Goal: Task Accomplishment & Management: Manage account settings

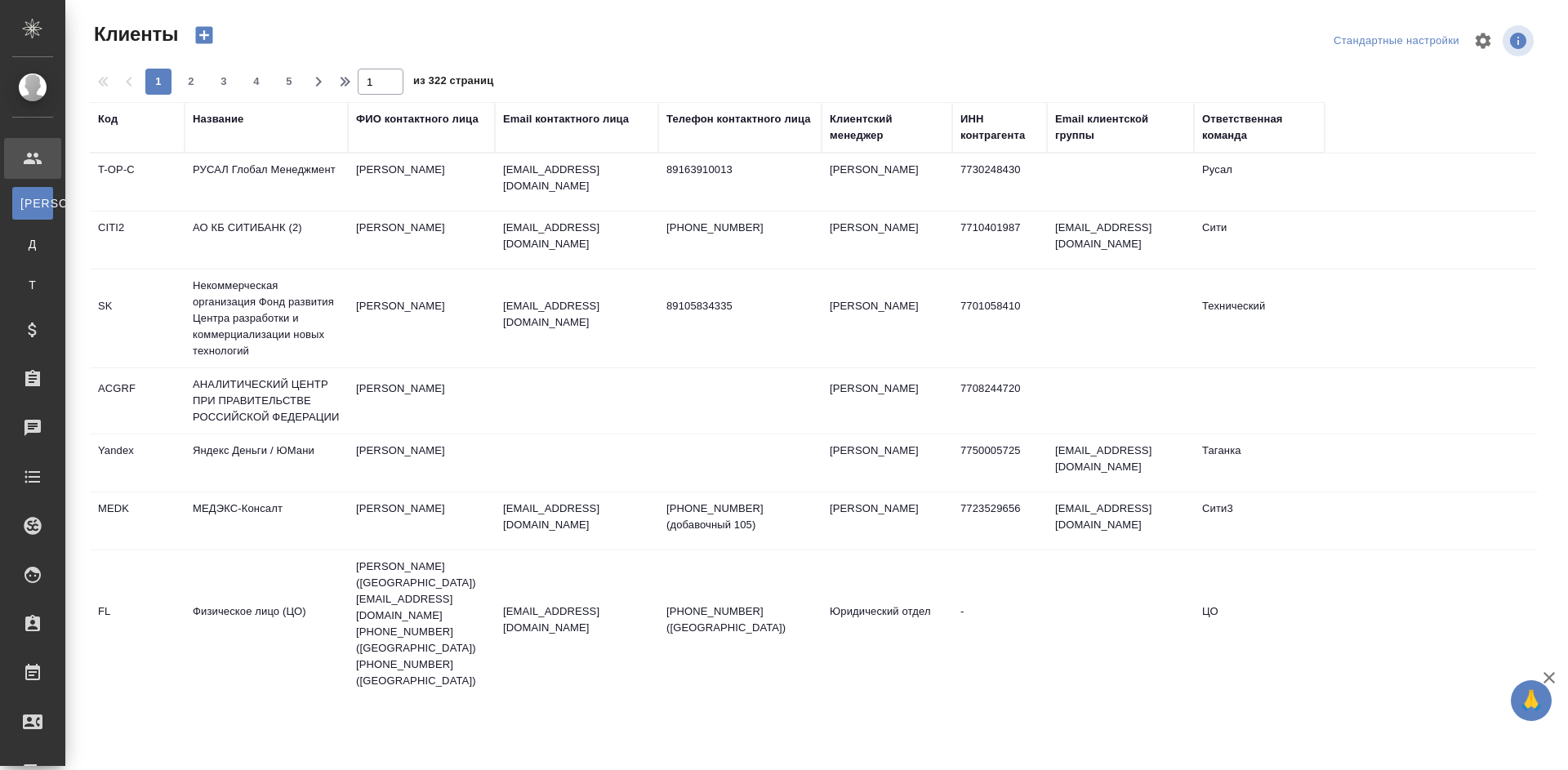
select select "RU"
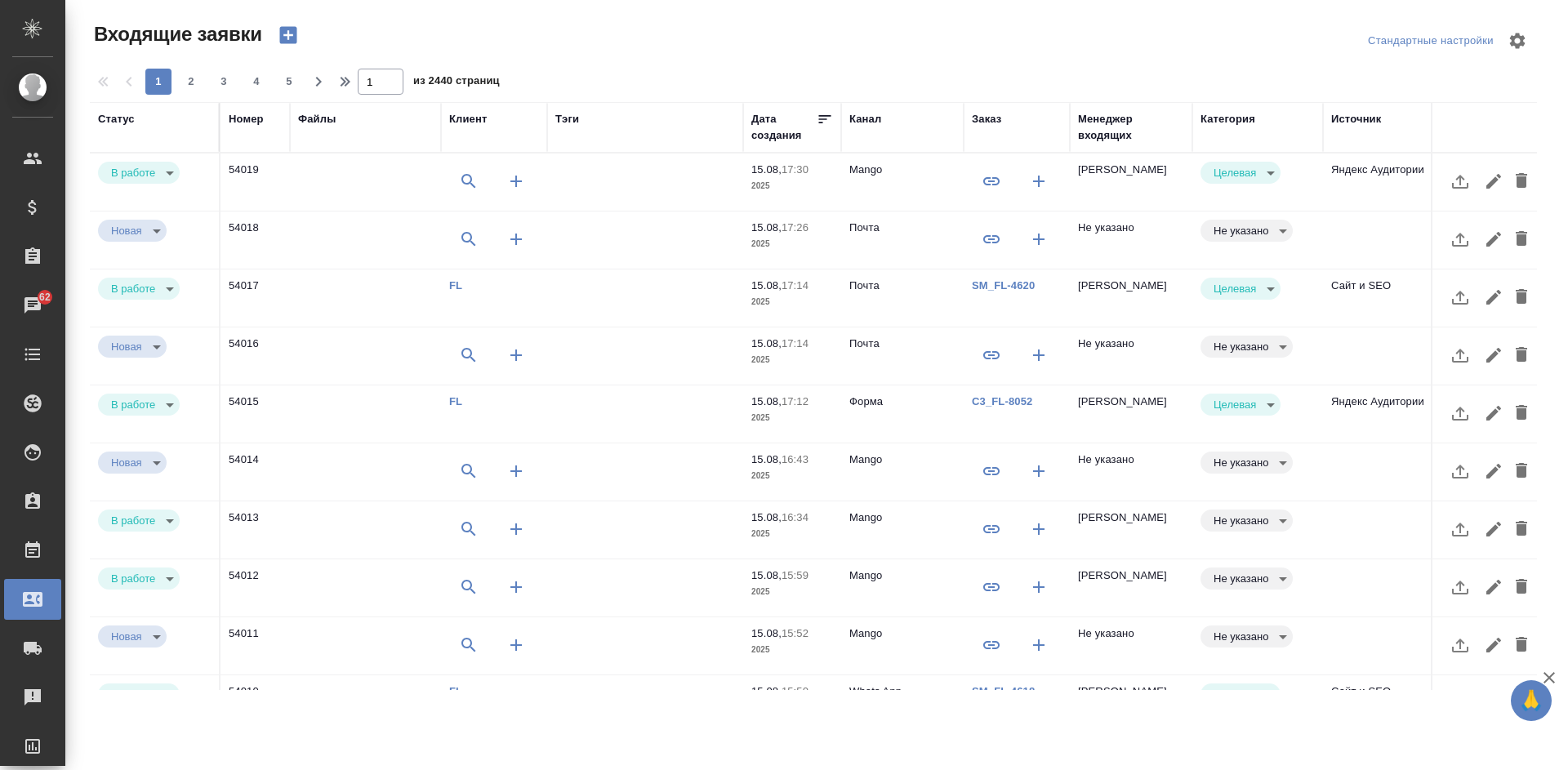
select select "RU"
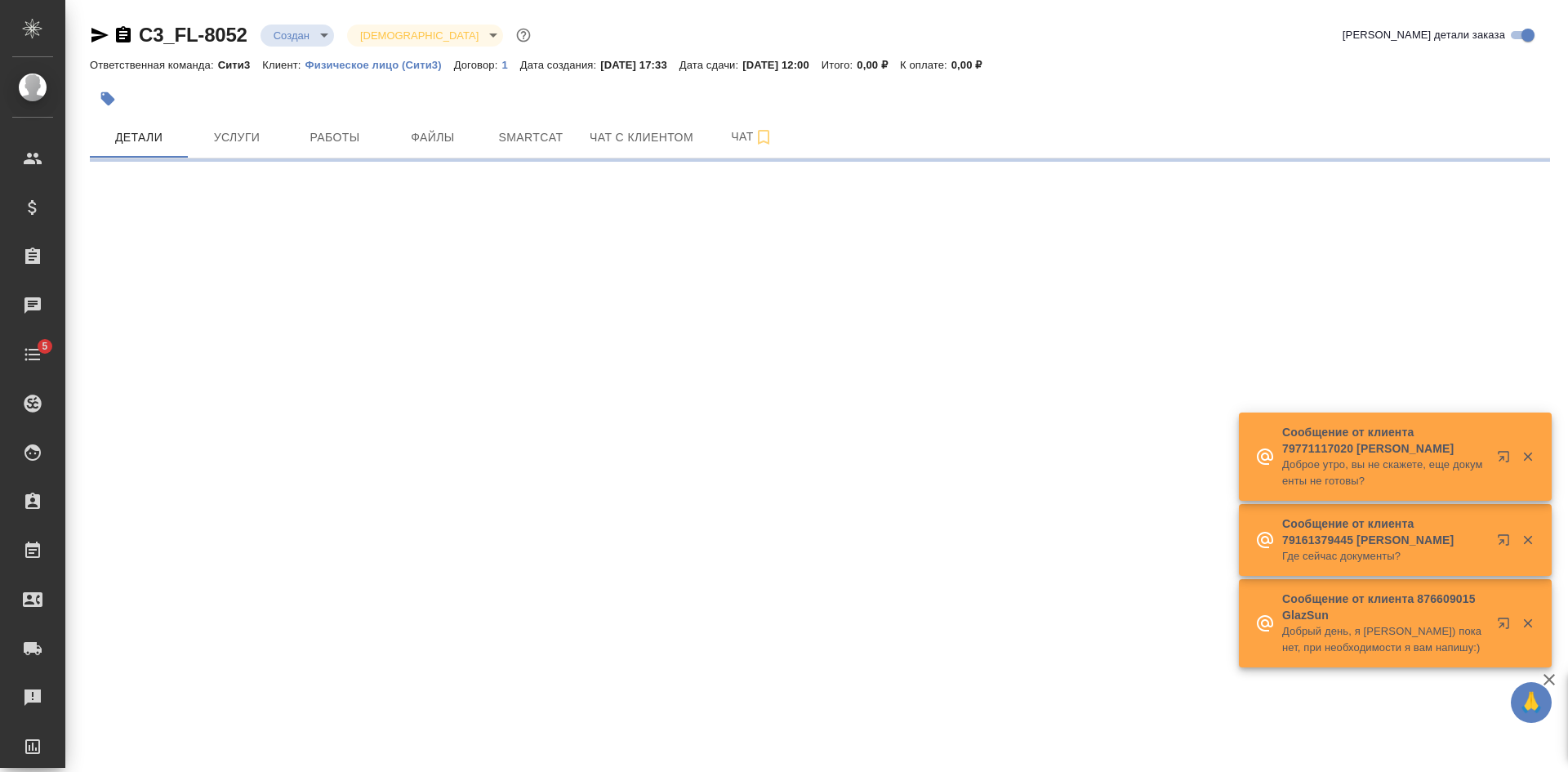
select select "RU"
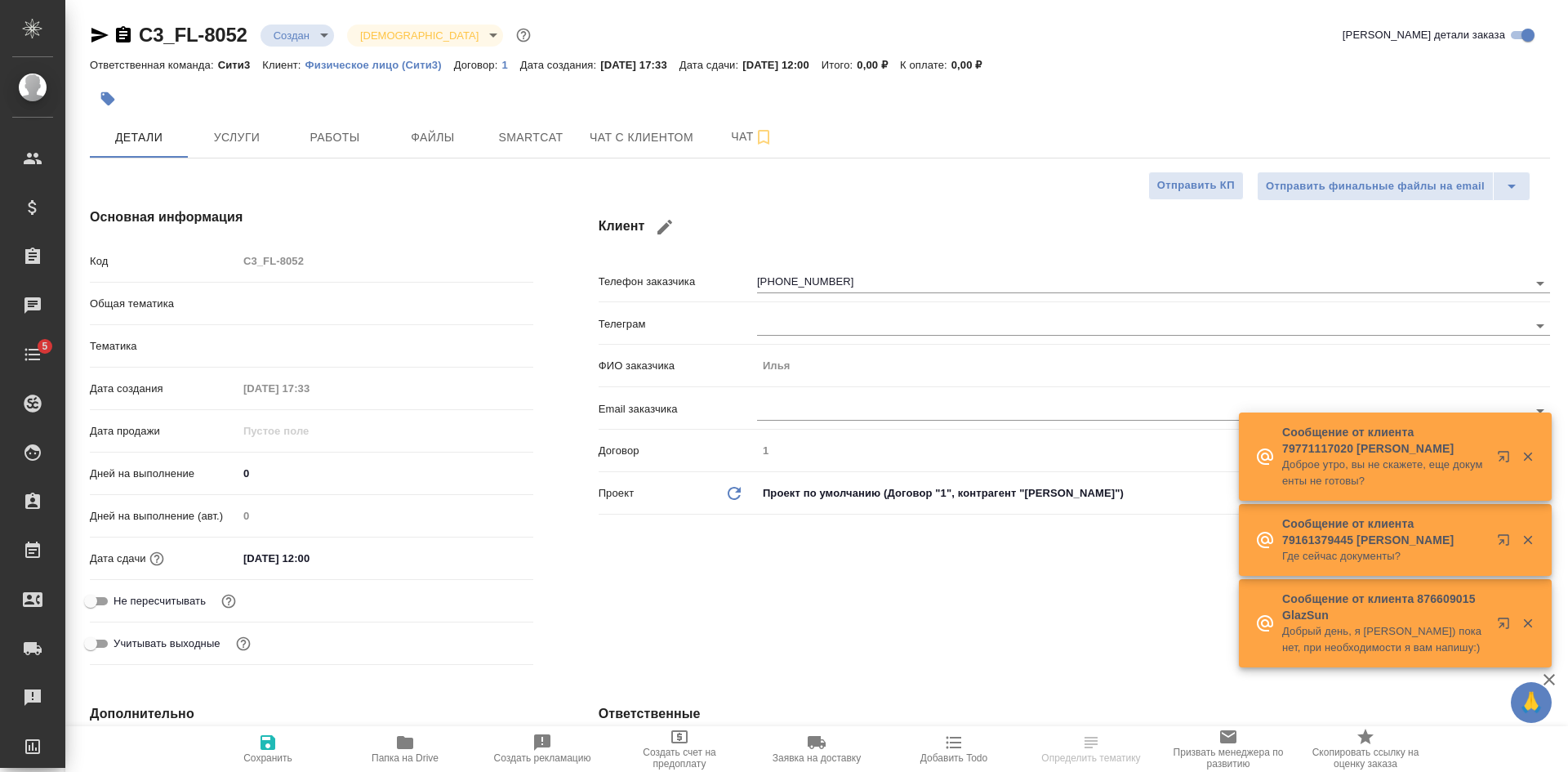
type textarea "x"
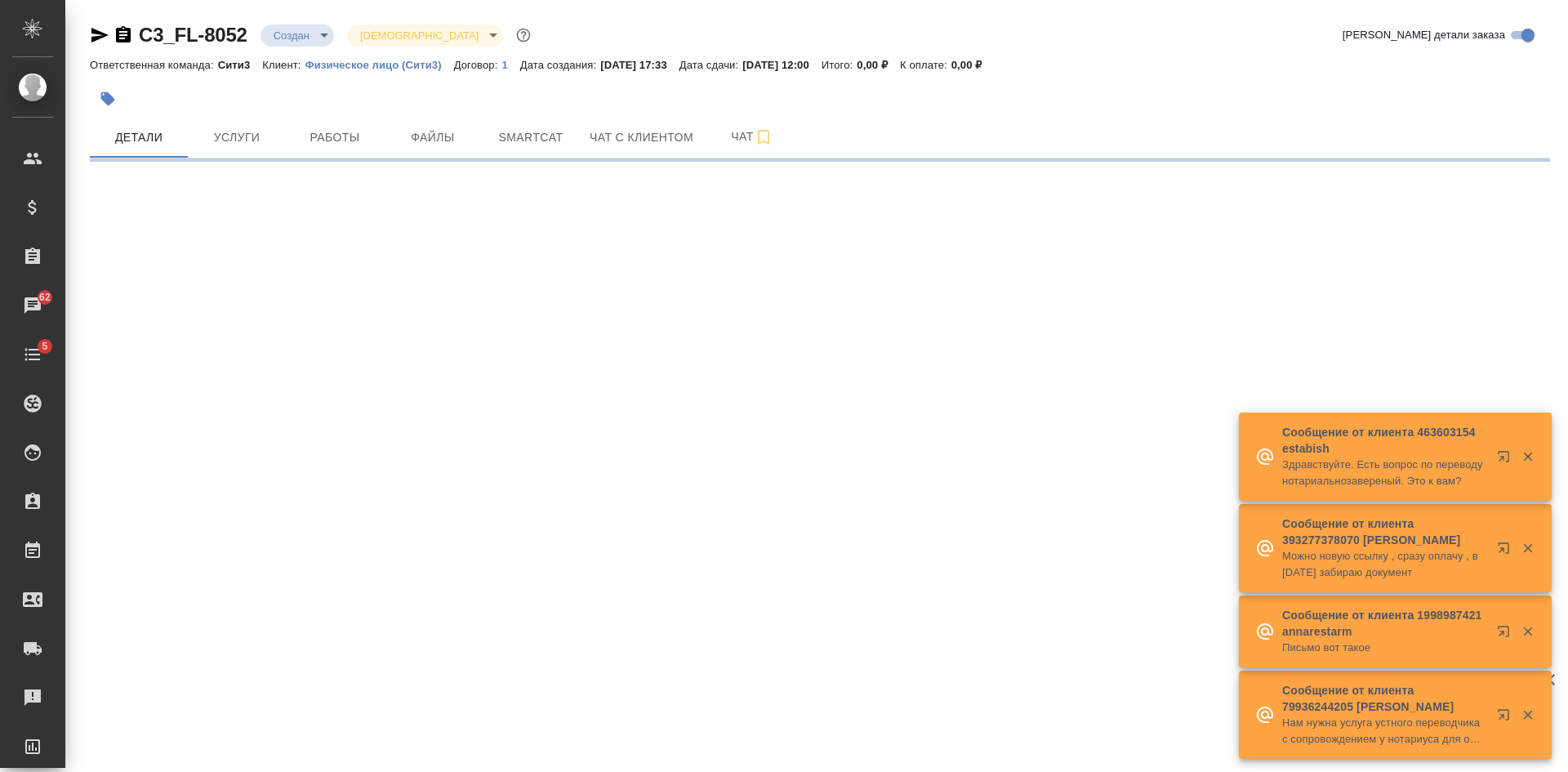
select select "RU"
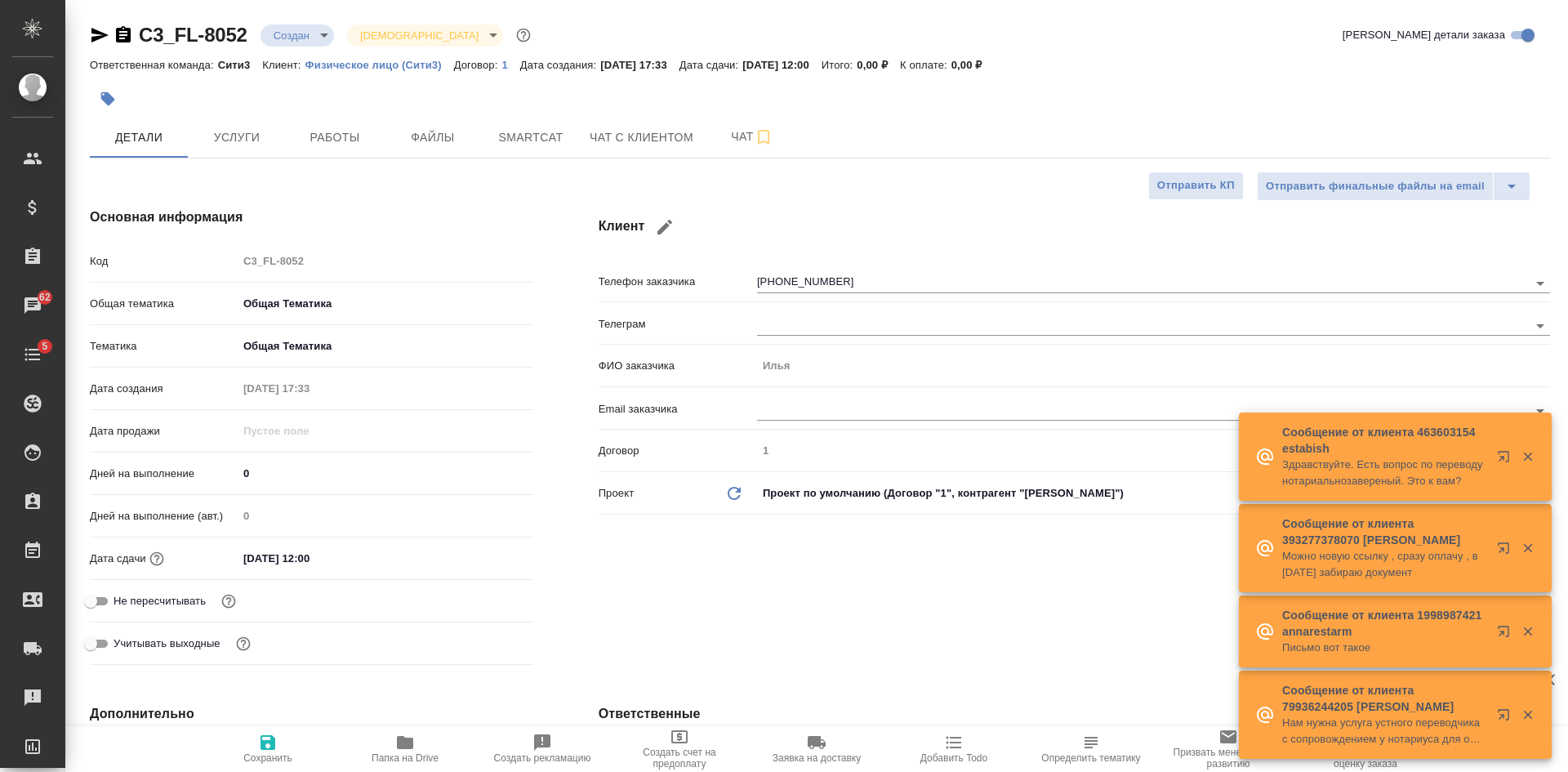
type textarea "x"
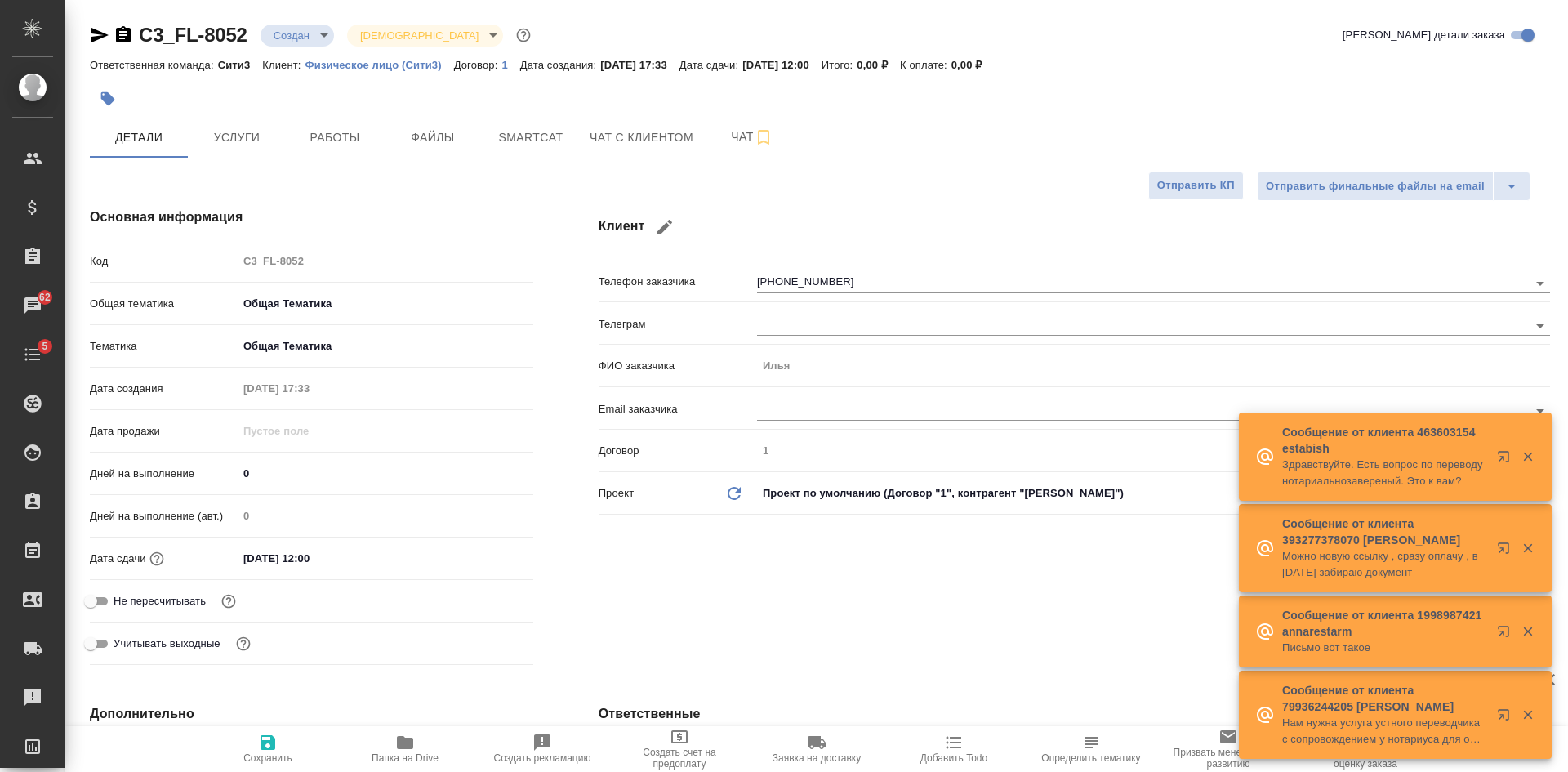
type textarea "x"
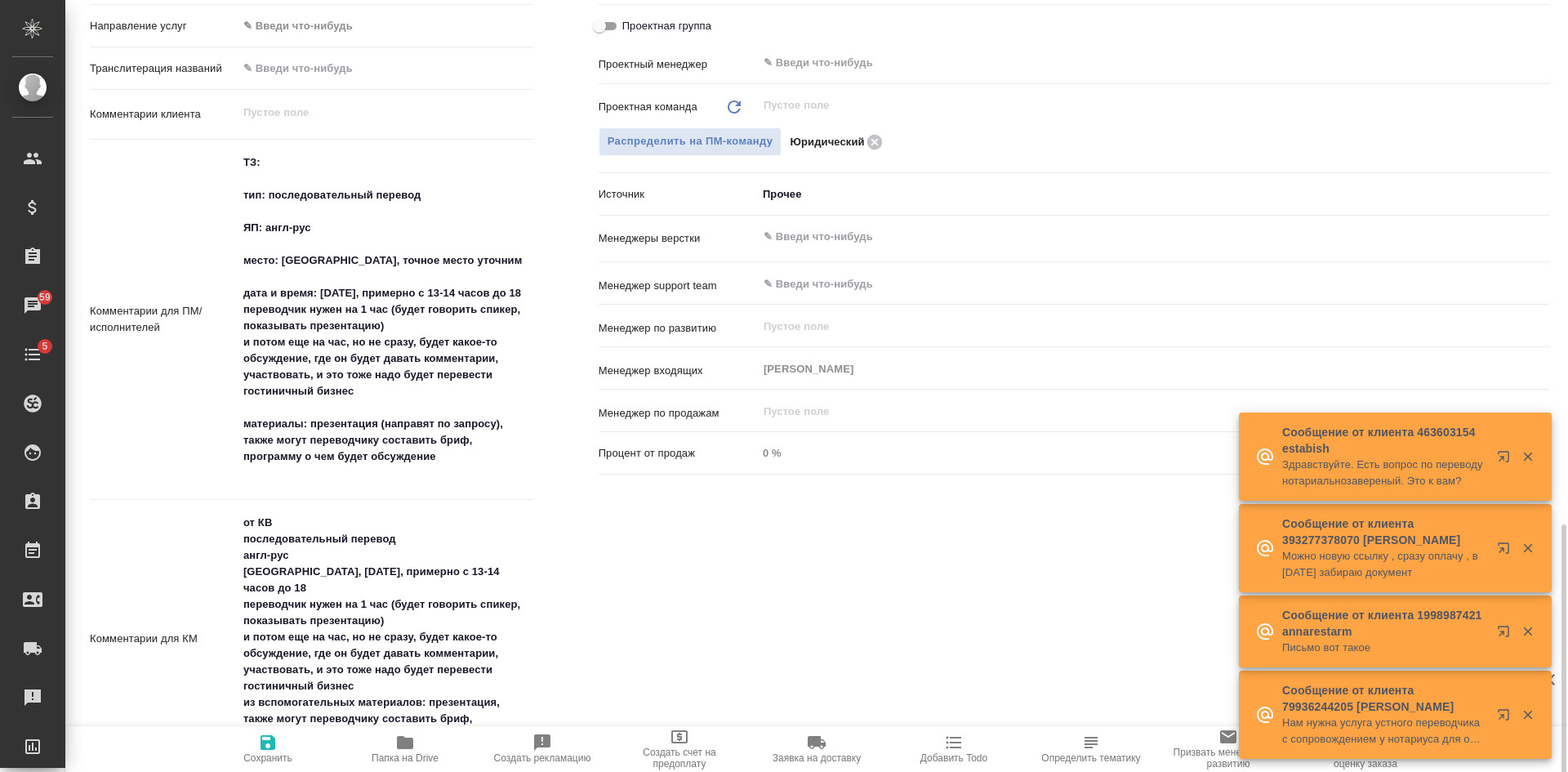
scroll to position [1062, 0]
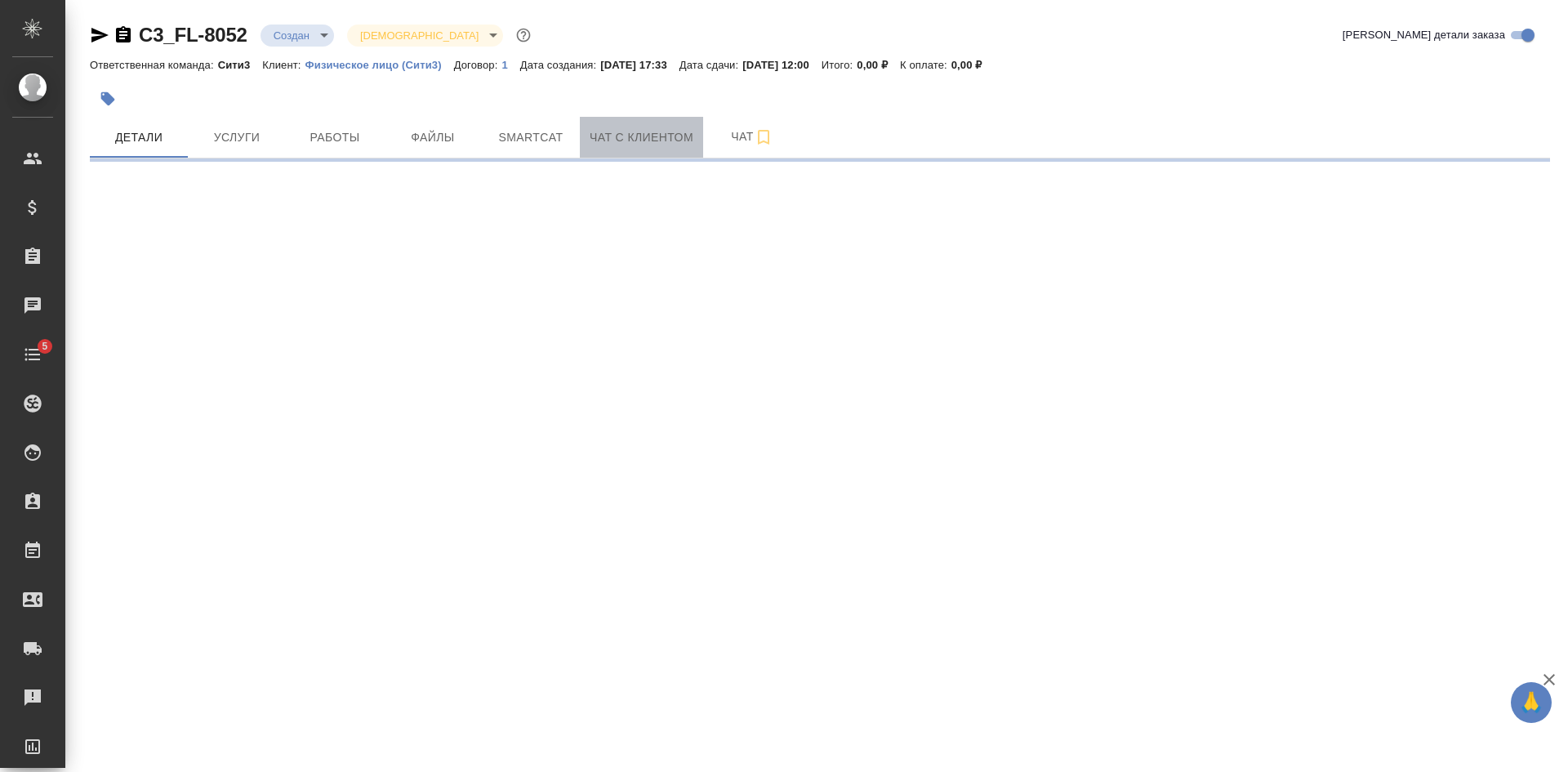
click at [634, 139] on span "Чат с клиентом" at bounding box center [641, 138] width 104 height 21
